Goal: Find specific page/section: Find specific page/section

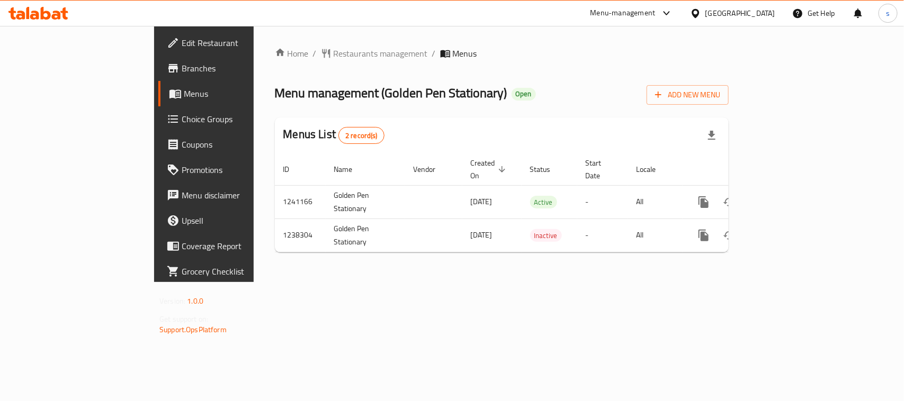
click at [701, 11] on icon at bounding box center [695, 13] width 11 height 11
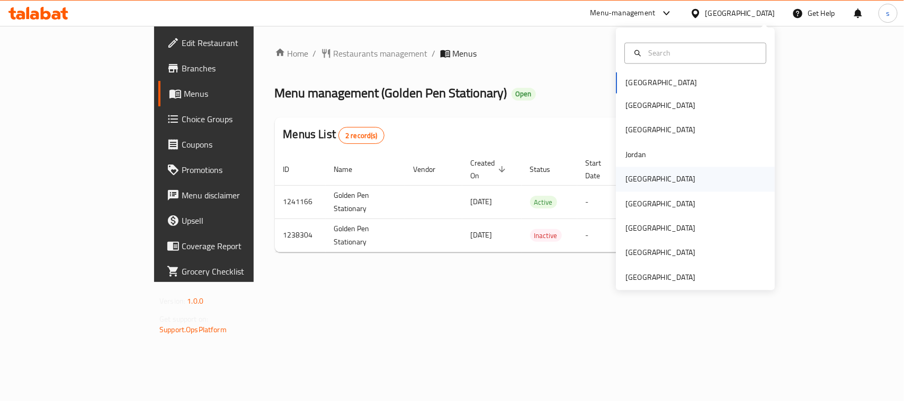
click at [625, 176] on div "[GEOGRAPHIC_DATA]" at bounding box center [660, 180] width 70 height 12
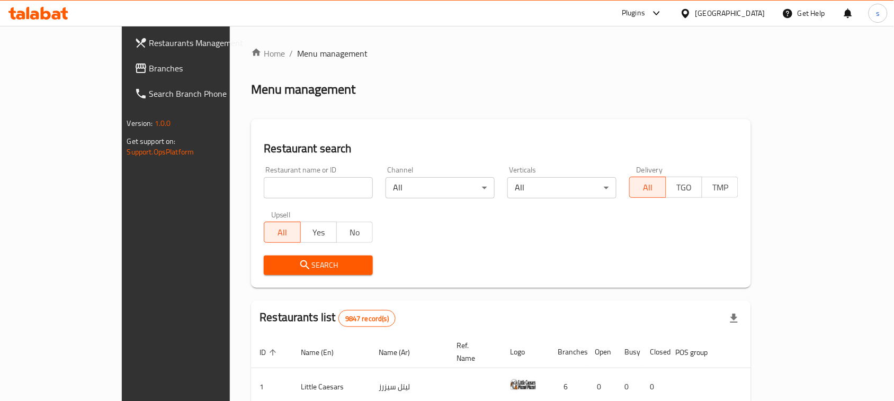
click at [149, 65] on span "Branches" at bounding box center [205, 68] width 113 height 13
